Goal: Navigation & Orientation: Find specific page/section

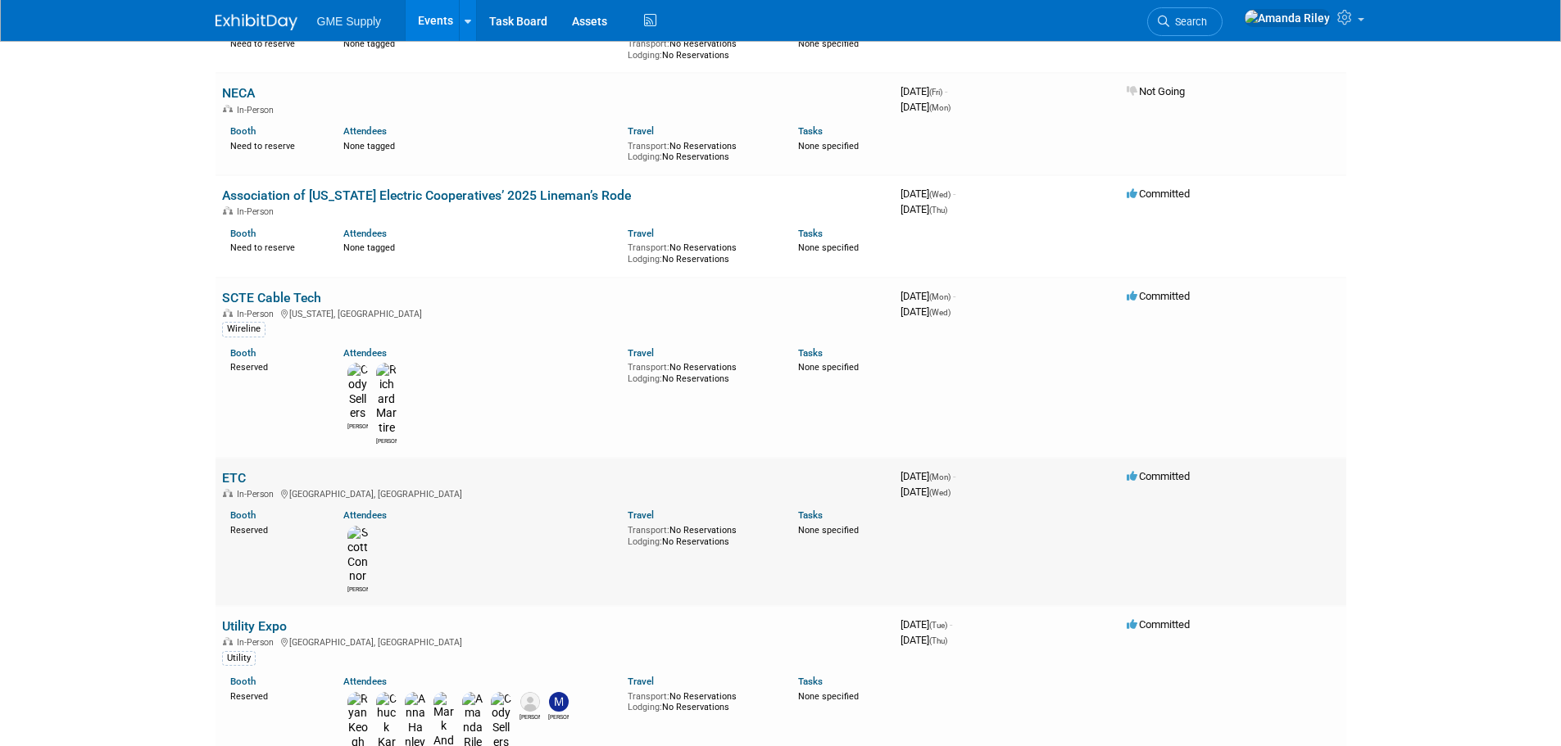
scroll to position [656, 0]
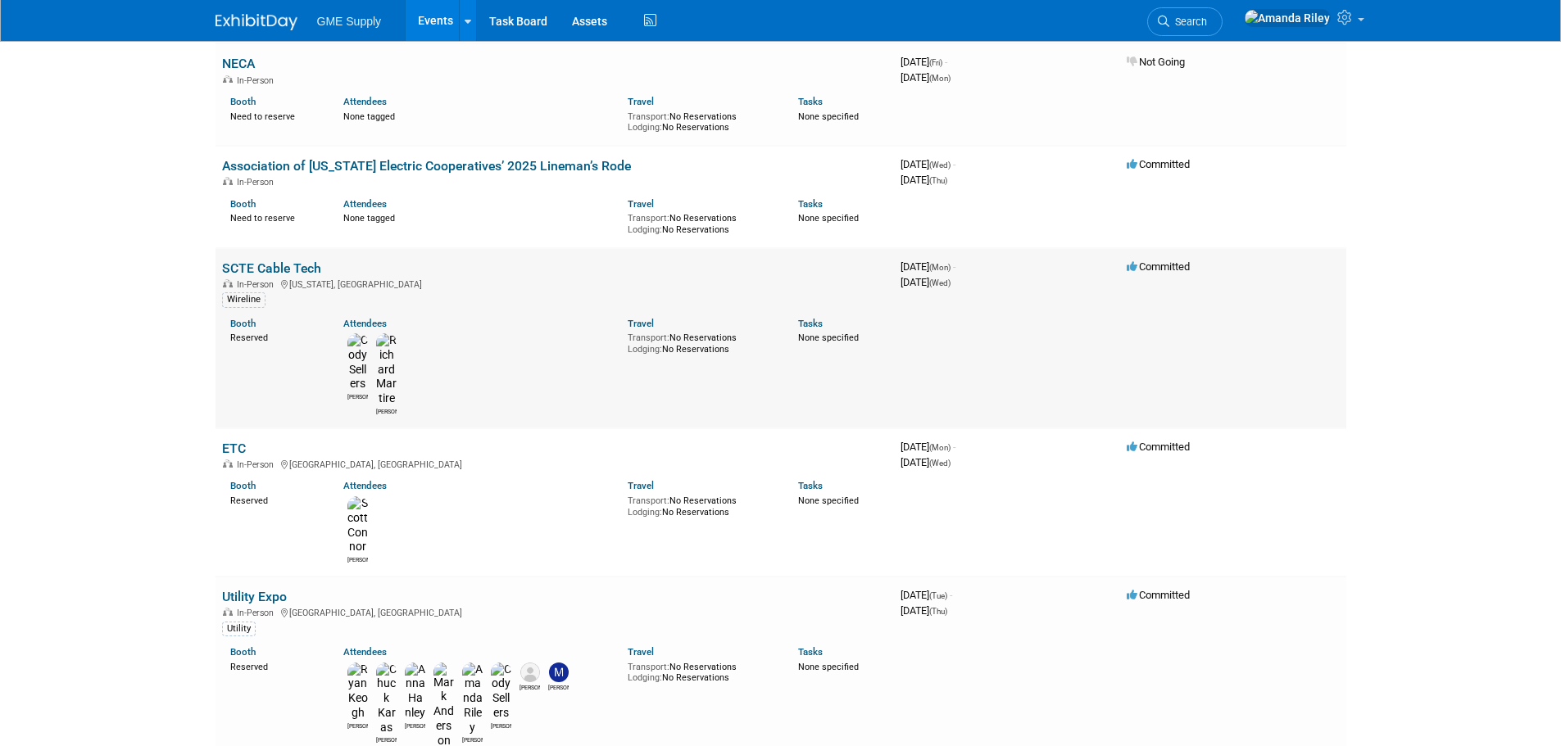
click at [276, 261] on link "SCTE Cable Tech" at bounding box center [271, 269] width 99 height 16
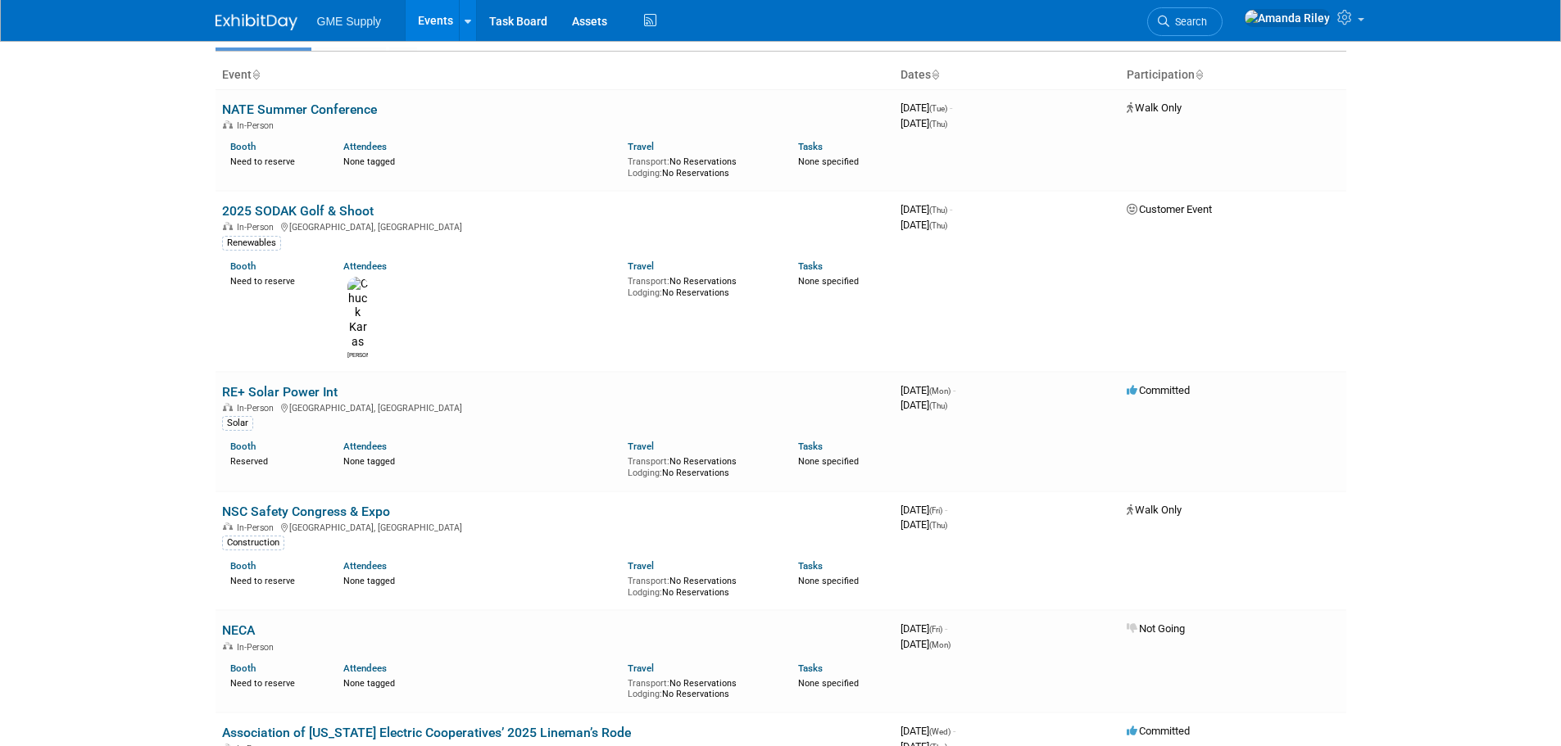
scroll to position [0, 0]
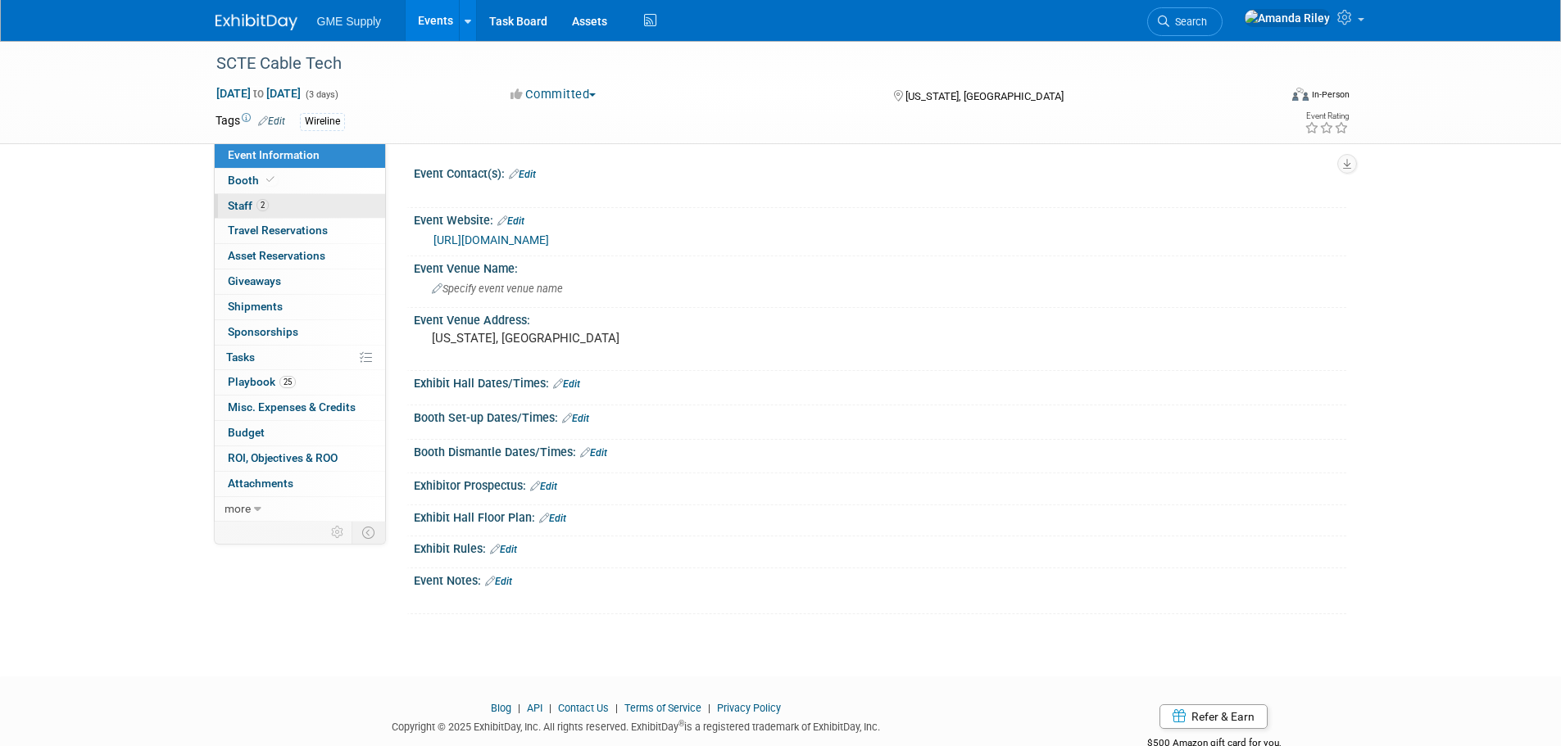
click at [247, 201] on span "Staff 2" at bounding box center [248, 205] width 41 height 13
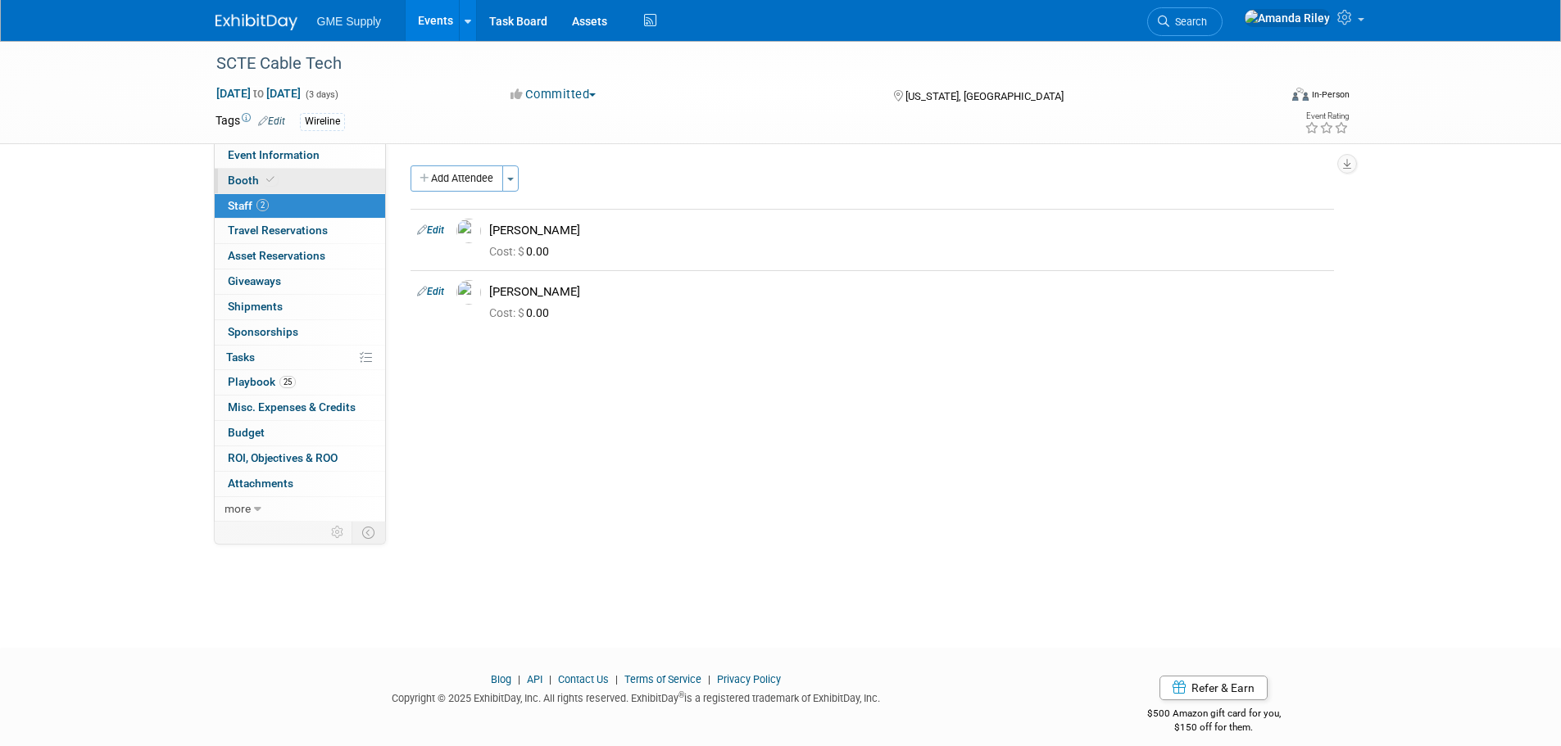
click at [249, 181] on span "Booth" at bounding box center [253, 180] width 50 height 13
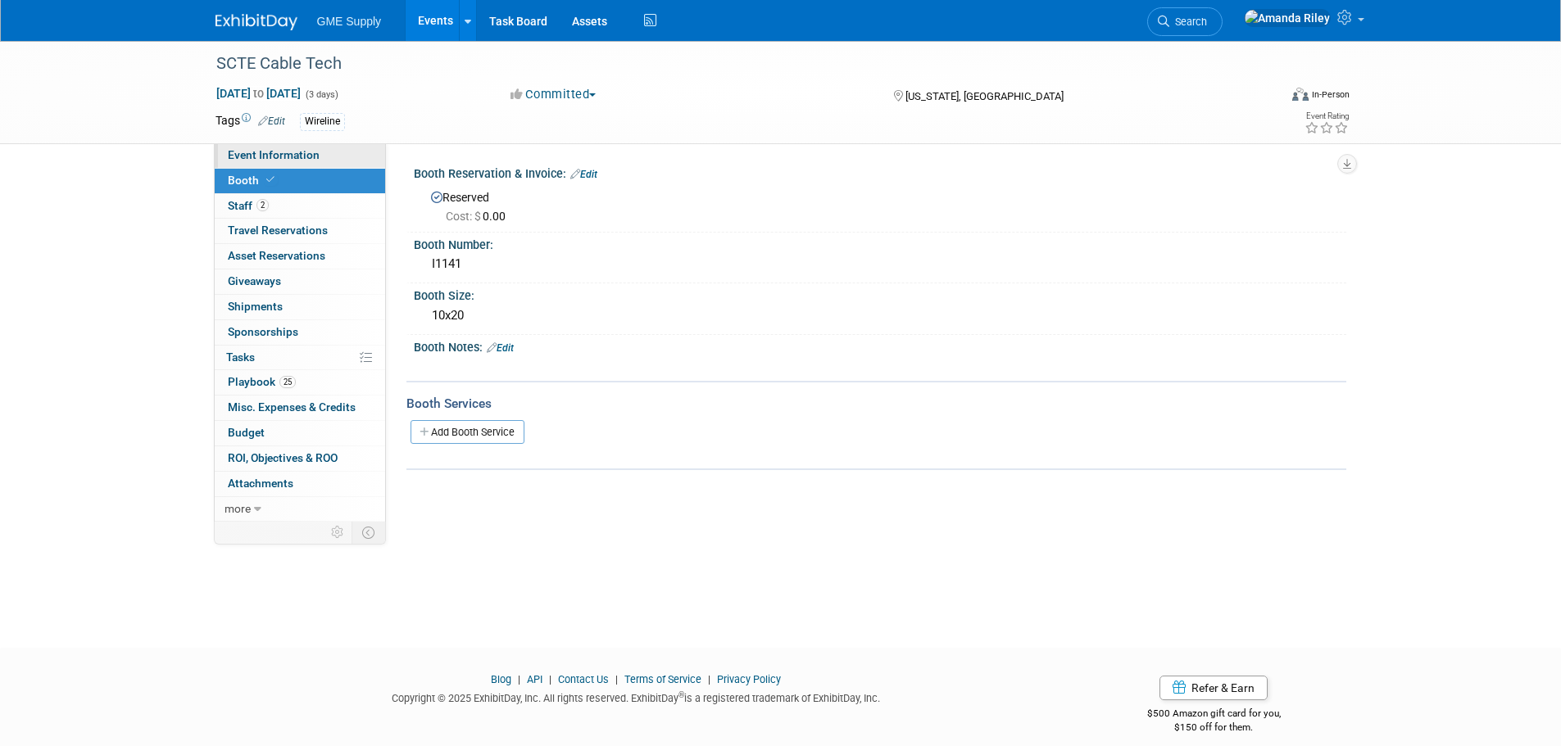
click at [253, 157] on span "Event Information" at bounding box center [274, 154] width 92 height 13
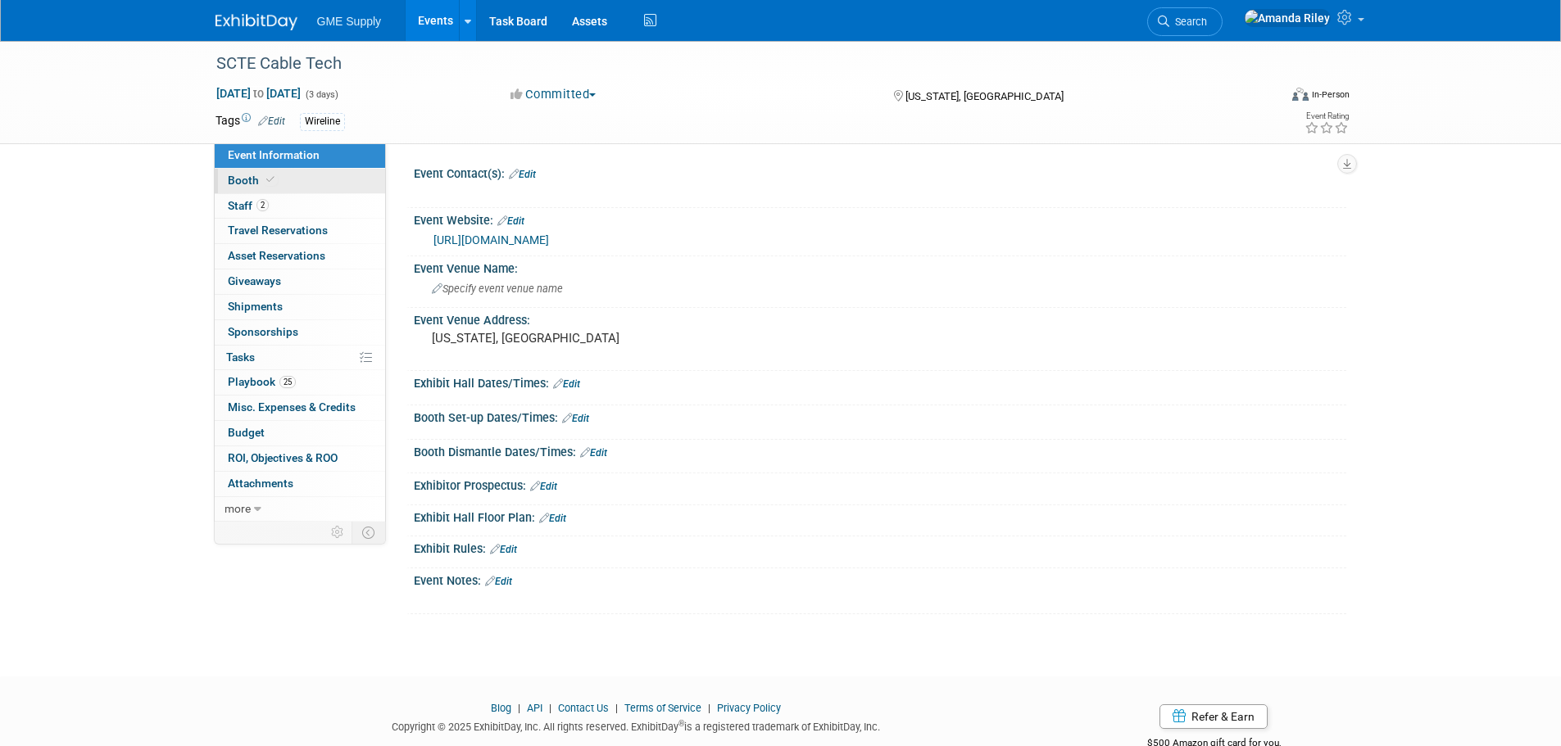
click at [238, 182] on span "Booth" at bounding box center [253, 180] width 50 height 13
